Goal: Task Accomplishment & Management: Use online tool/utility

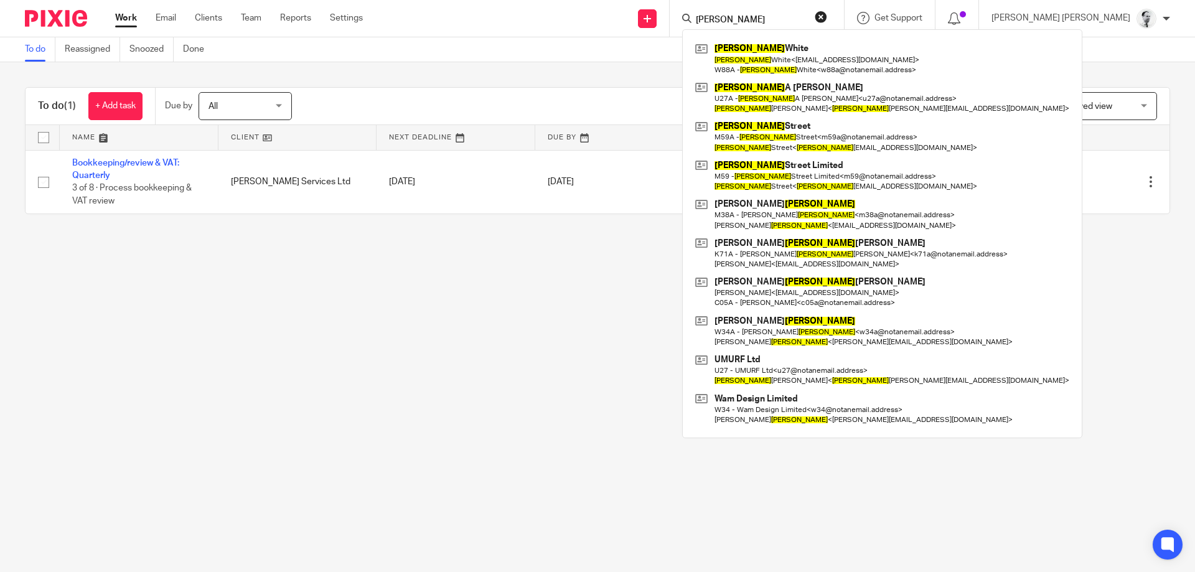
click at [615, 62] on div "To do Reassigned Snoozed Done" at bounding box center [597, 49] width 1195 height 25
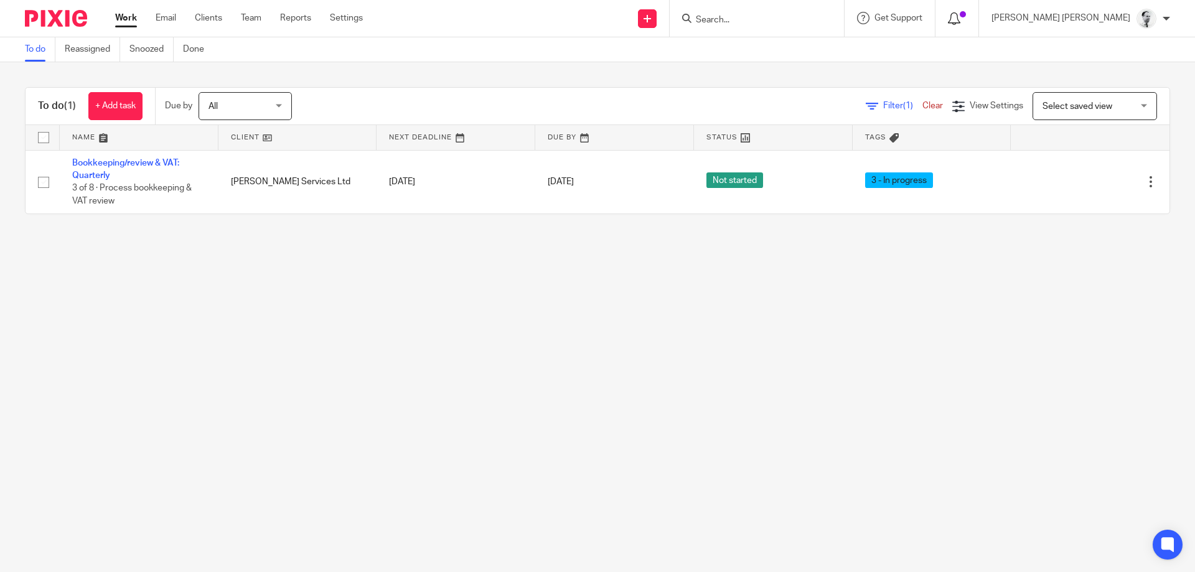
click at [960, 14] on icon at bounding box center [954, 18] width 12 height 12
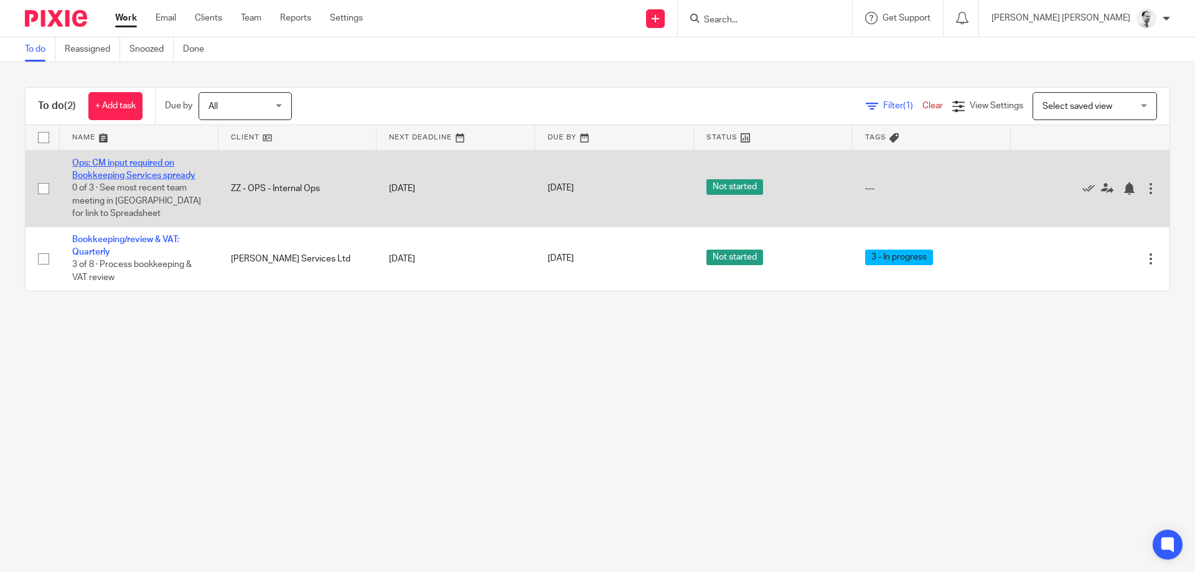
click at [137, 174] on link "Ops: CM input required on Bookkeeping Services spready" at bounding box center [133, 169] width 123 height 21
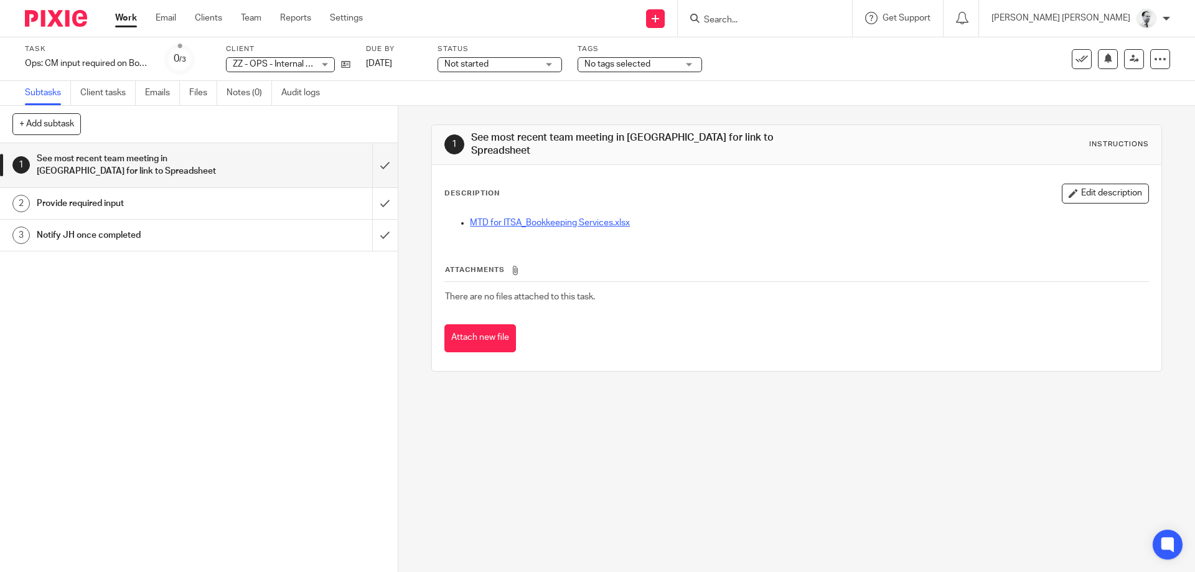
click at [518, 219] on link "MTD for ITSA_Bookkeeping Services.xlsx" at bounding box center [550, 222] width 160 height 9
click at [383, 168] on input "submit" at bounding box center [199, 165] width 398 height 44
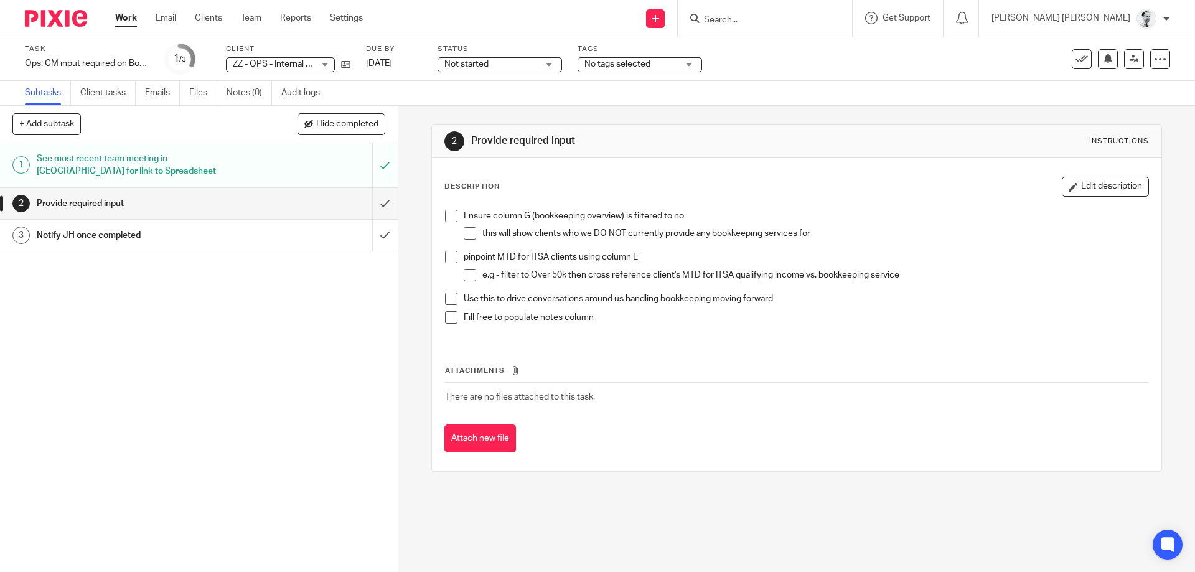
click at [121, 24] on link "Work" at bounding box center [126, 18] width 22 height 12
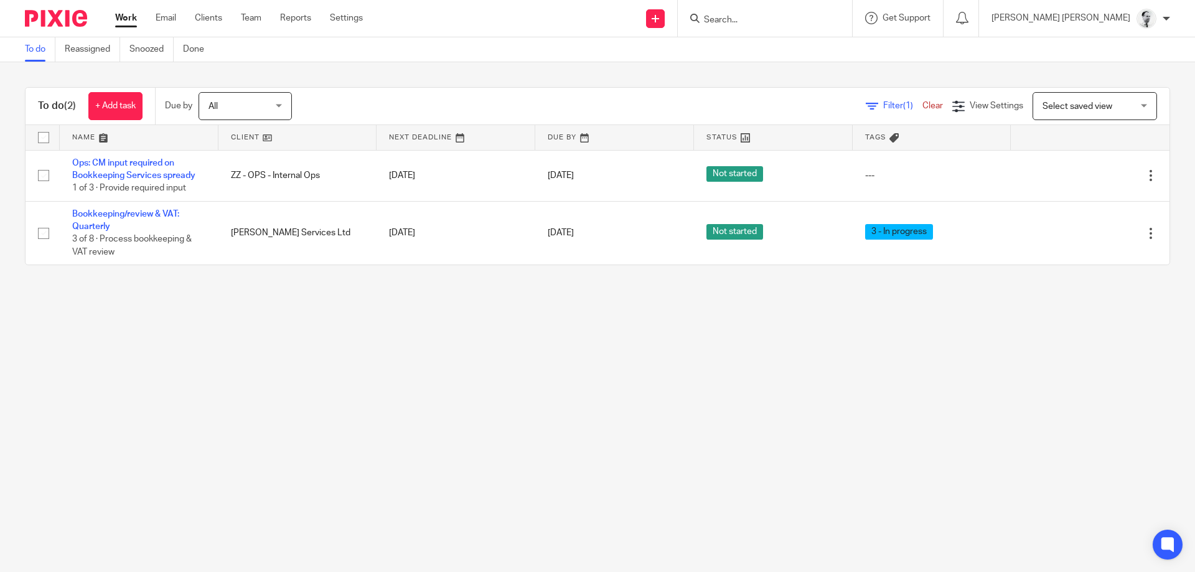
click at [814, 17] on input "Search" at bounding box center [759, 20] width 112 height 11
drag, startPoint x: 844, startPoint y: 19, endPoint x: 663, endPoint y: 22, distance: 180.5
click at [703, 22] on input "jhn" at bounding box center [759, 20] width 112 height 11
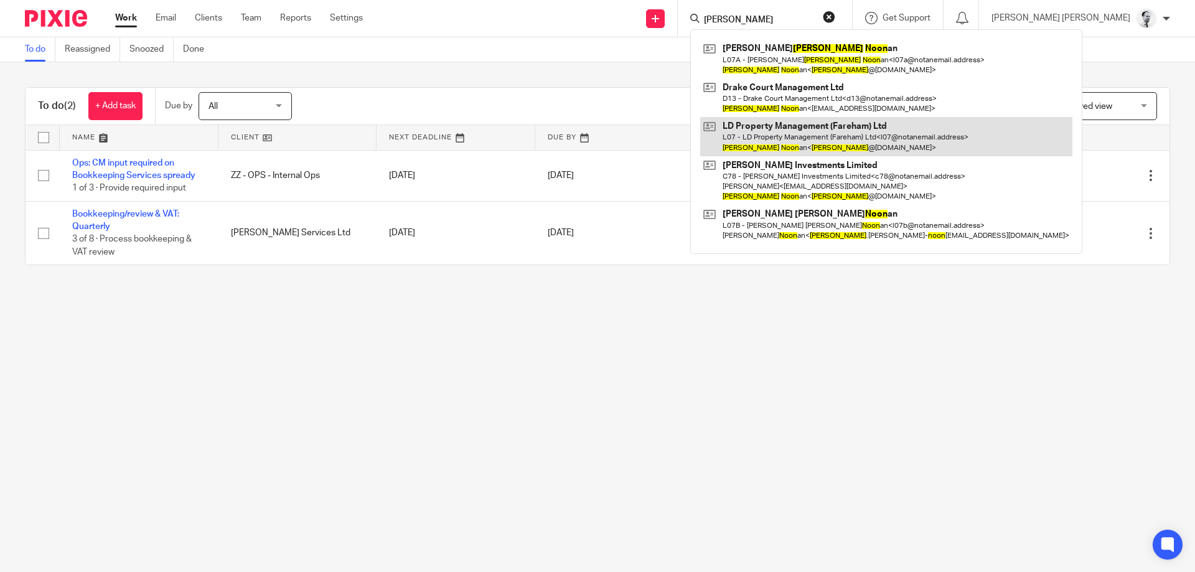
type input "[PERSON_NAME]"
click at [844, 136] on link at bounding box center [886, 136] width 372 height 39
